Goal: Find specific page/section: Find specific page/section

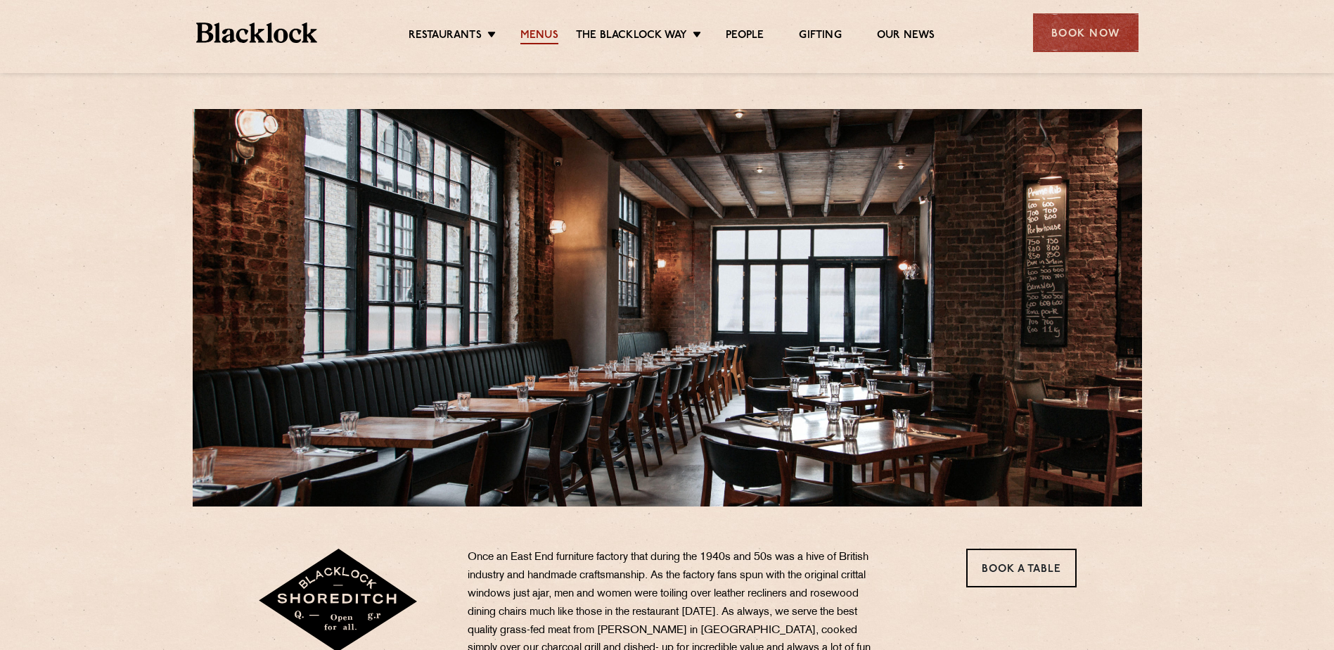
click at [544, 31] on link "Menus" at bounding box center [539, 36] width 38 height 15
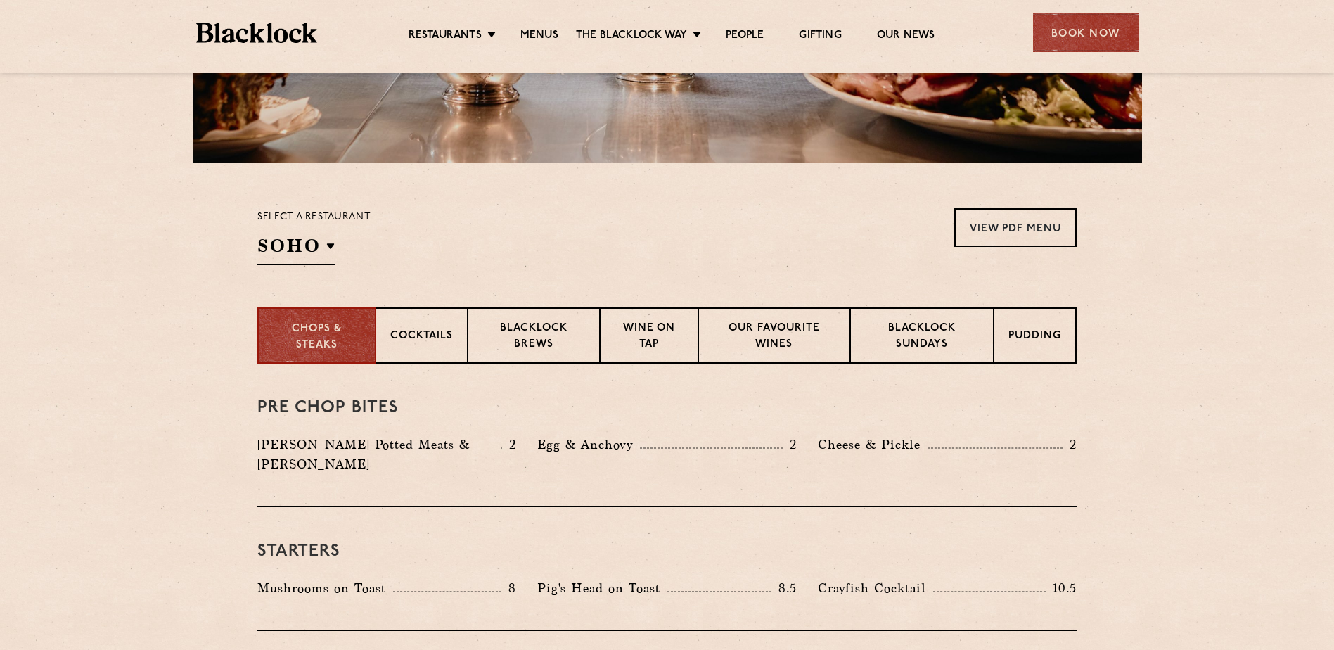
scroll to position [352, 0]
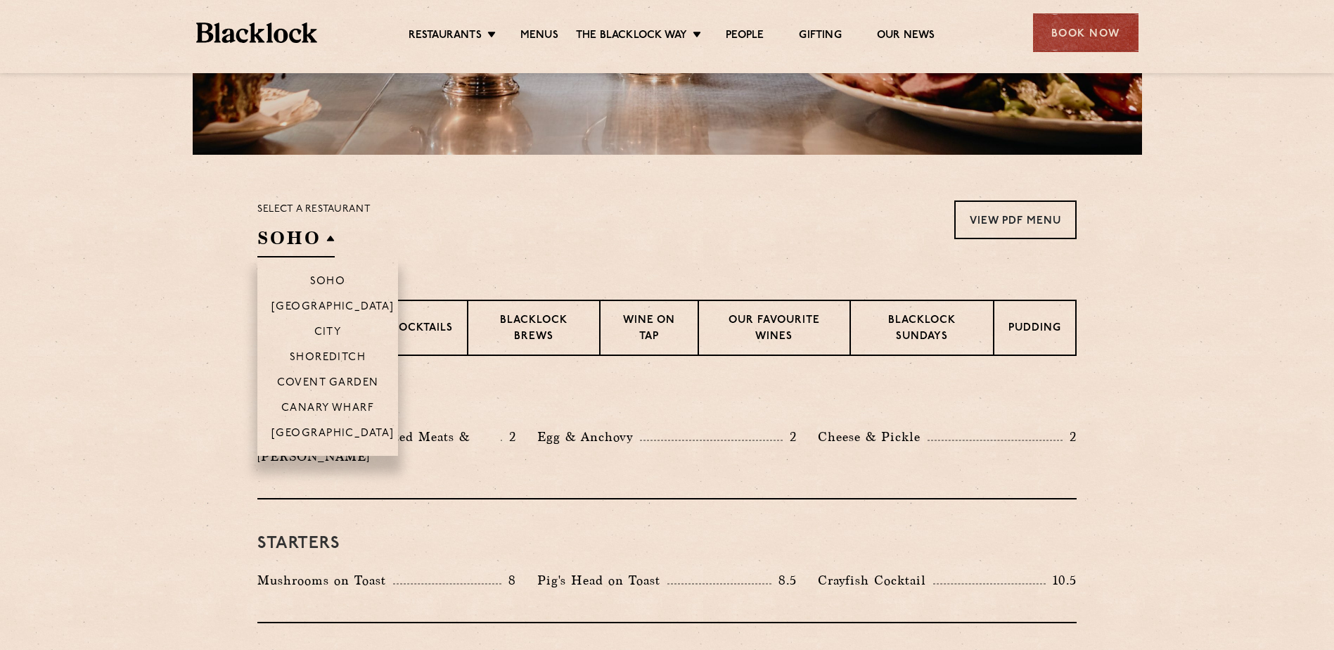
click at [321, 249] on h2 "SOHO" at bounding box center [295, 242] width 77 height 32
click at [342, 355] on p "Shoreditch" at bounding box center [328, 359] width 77 height 14
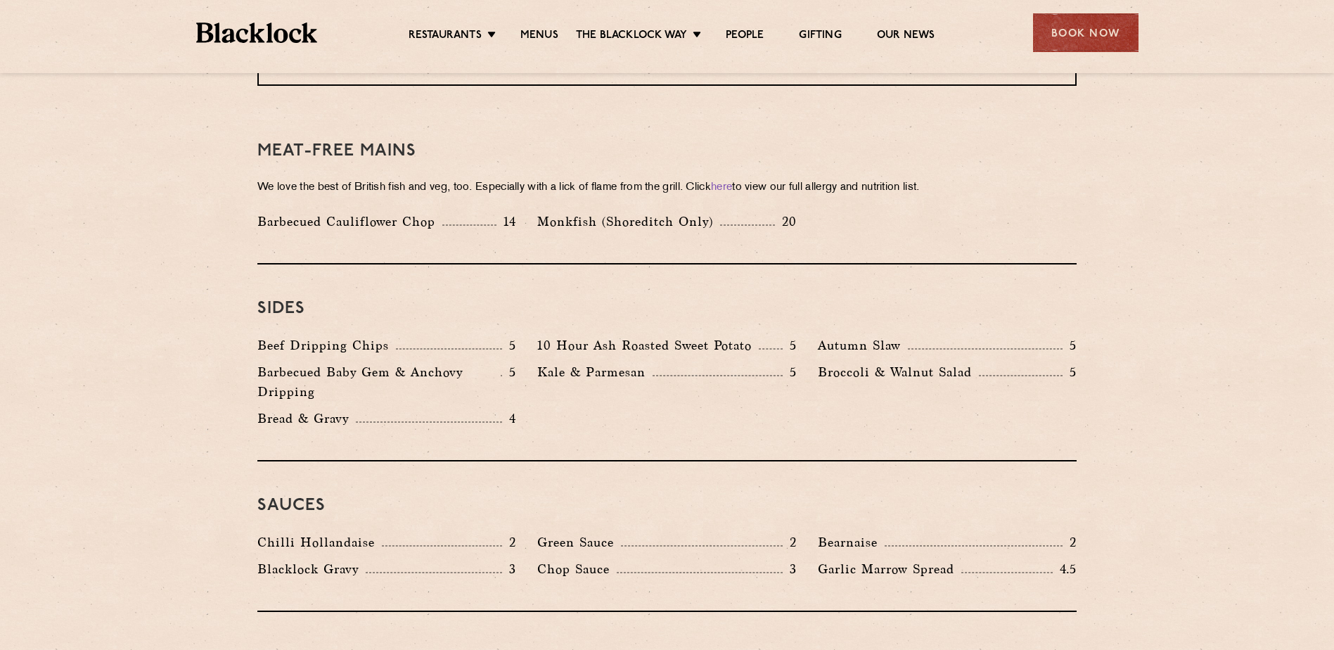
scroll to position [2039, 0]
